Goal: Task Accomplishment & Management: Use online tool/utility

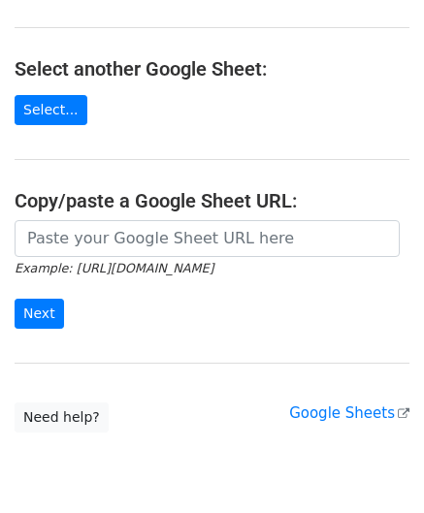
scroll to position [194, 0]
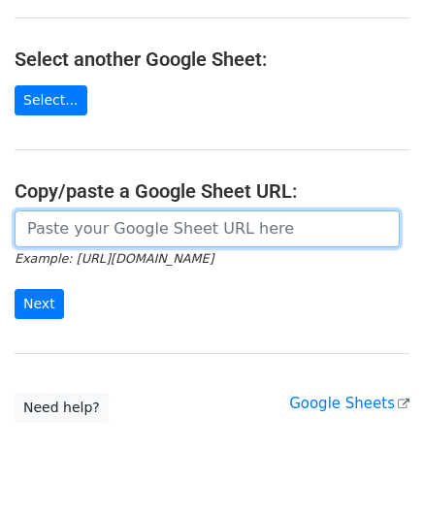
click at [118, 228] on input "url" at bounding box center [207, 228] width 385 height 37
paste input "[URL][DOMAIN_NAME]"
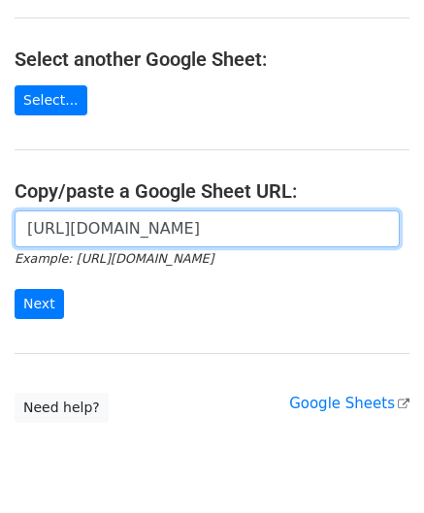
scroll to position [0, 433]
type input "[URL][DOMAIN_NAME]"
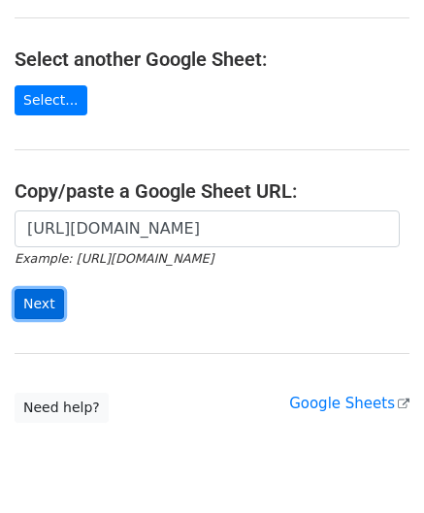
click at [38, 298] on input "Next" at bounding box center [39, 304] width 49 height 30
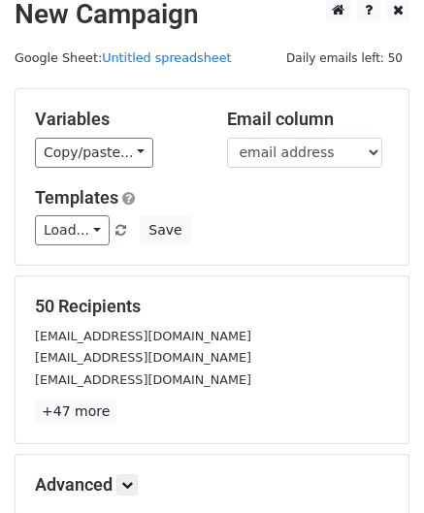
scroll to position [237, 0]
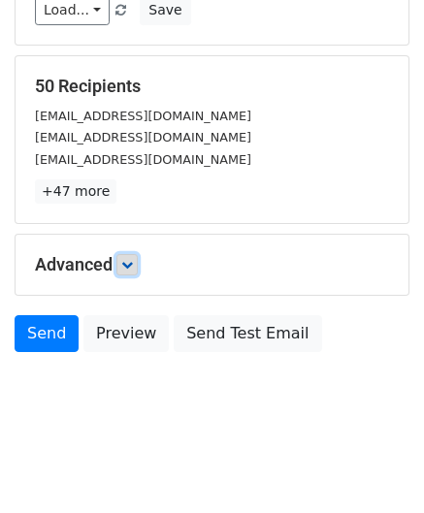
click at [130, 262] on icon at bounding box center [127, 265] width 12 height 12
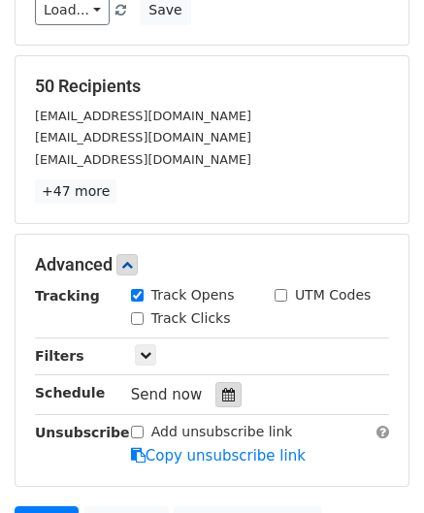
click at [222, 390] on icon at bounding box center [228, 395] width 13 height 14
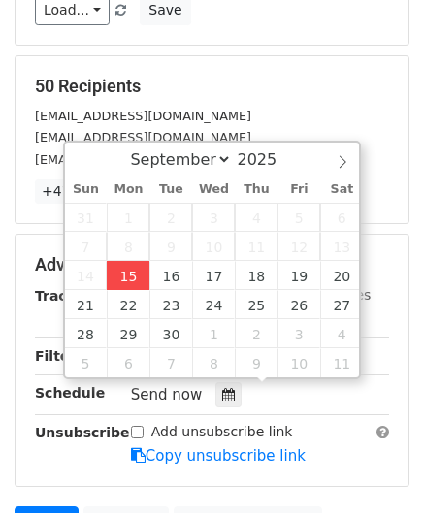
type input "[DATE] 12:00"
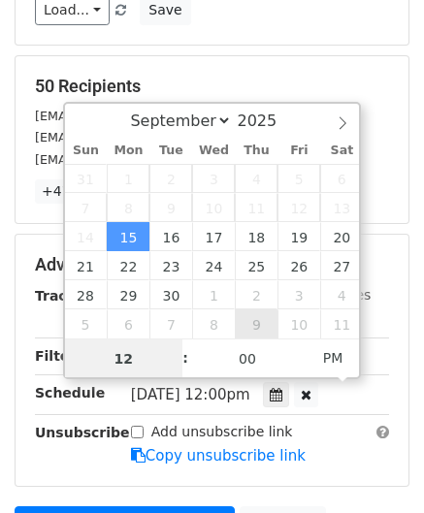
paste input "1"
type input "11"
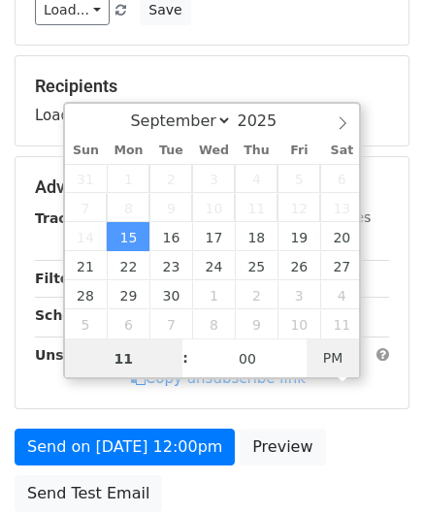
type input "[DATE] 11:00"
click at [322, 353] on span "PM" at bounding box center [332, 358] width 53 height 39
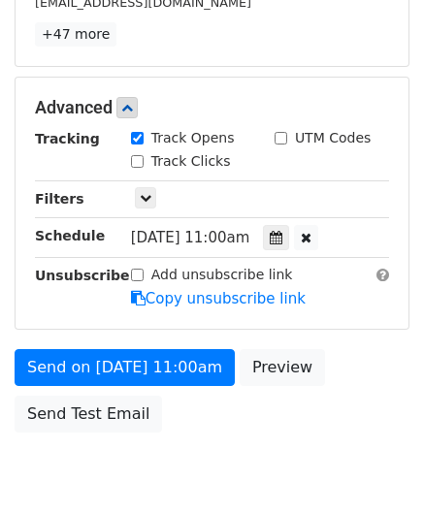
scroll to position [471, 0]
